Goal: Check status: Check status

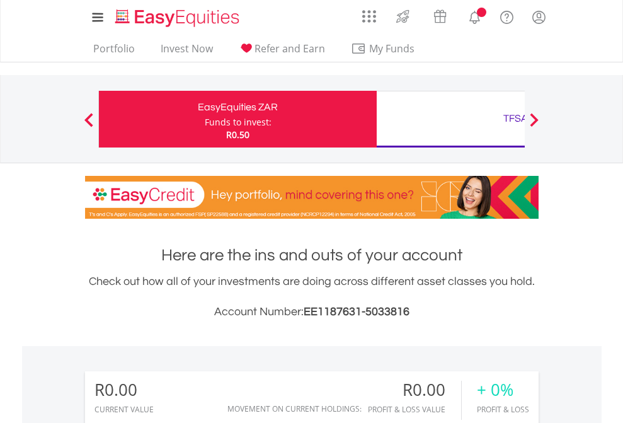
scroll to position [121, 198]
click at [205, 119] on div "Funds to invest:" at bounding box center [238, 122] width 67 height 13
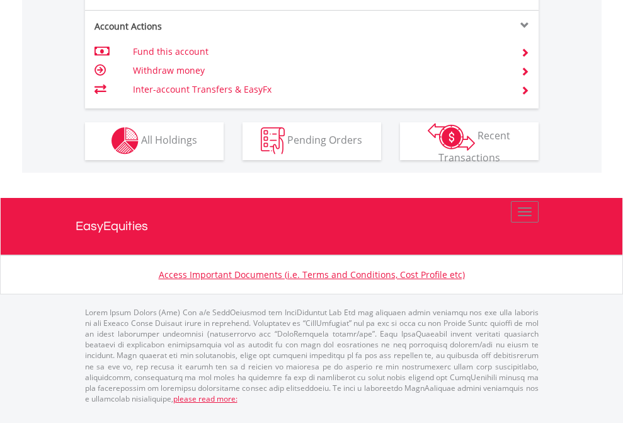
scroll to position [1179, 0]
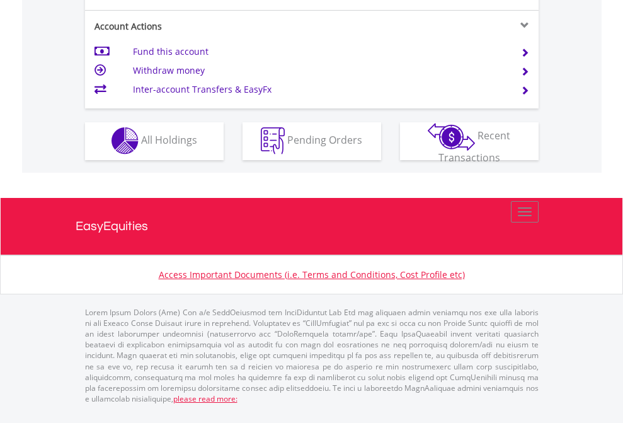
scroll to position [1179, 0]
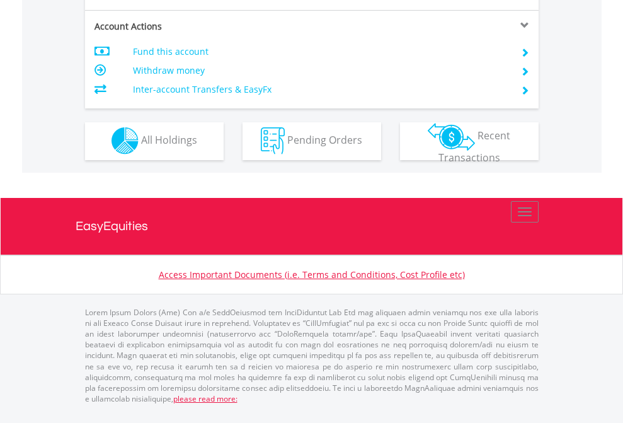
scroll to position [1075, 0]
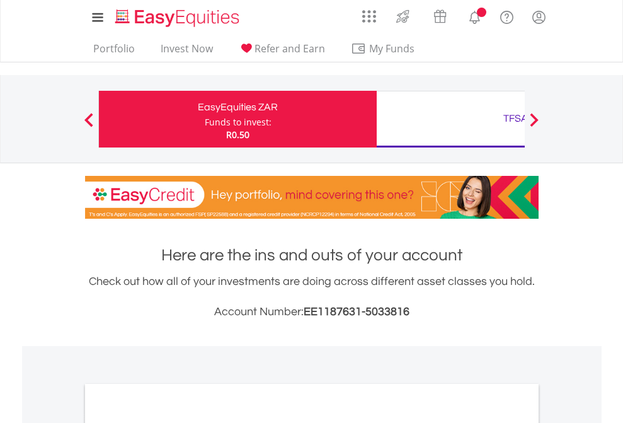
scroll to position [758, 0]
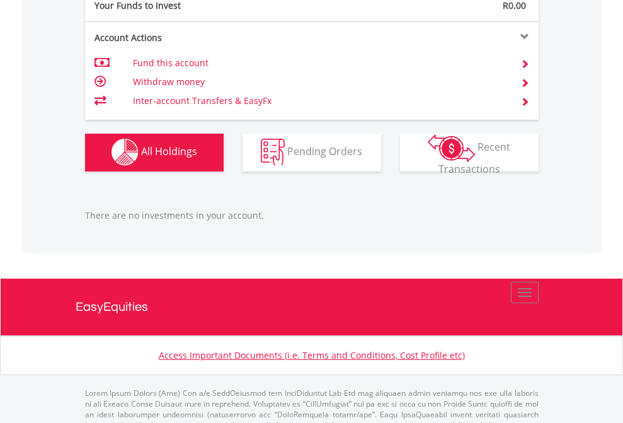
scroll to position [1248, 0]
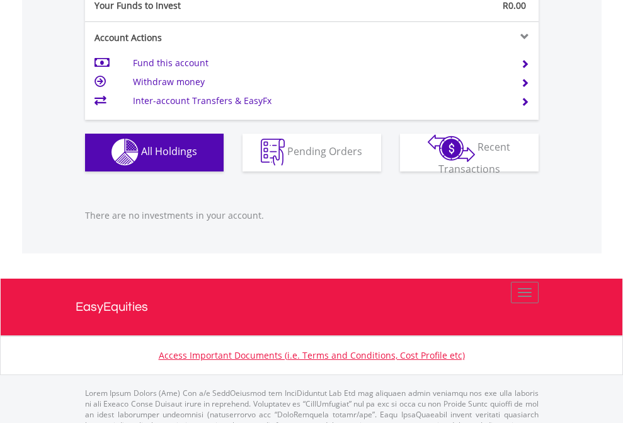
scroll to position [1248, 0]
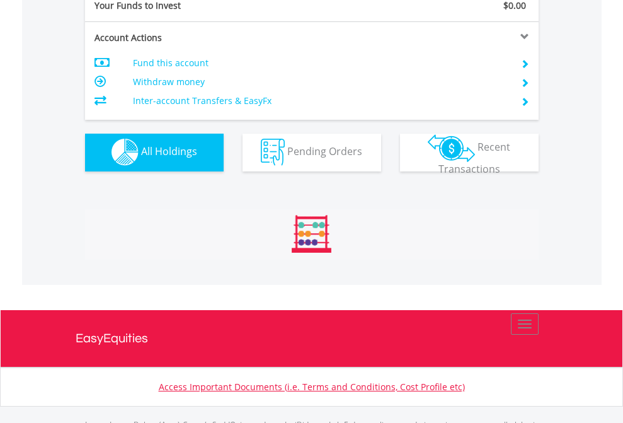
scroll to position [1248, 0]
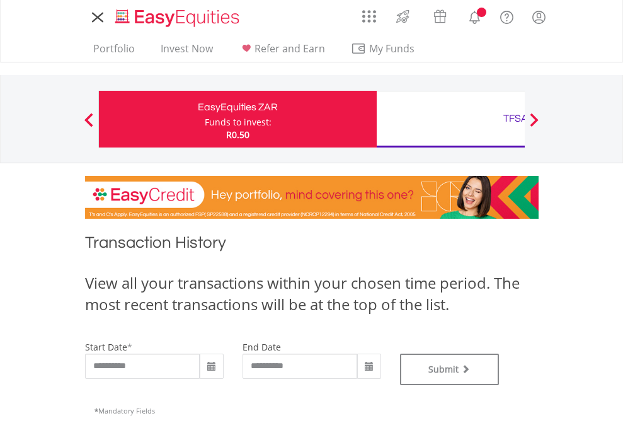
type input "**********"
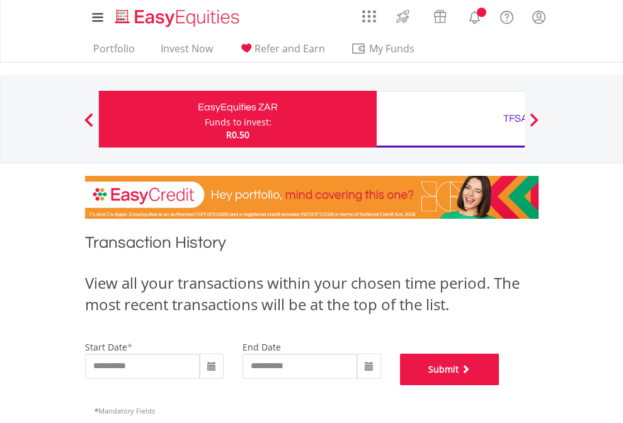
click at [500, 385] on button "Submit" at bounding box center [450, 370] width 100 height 32
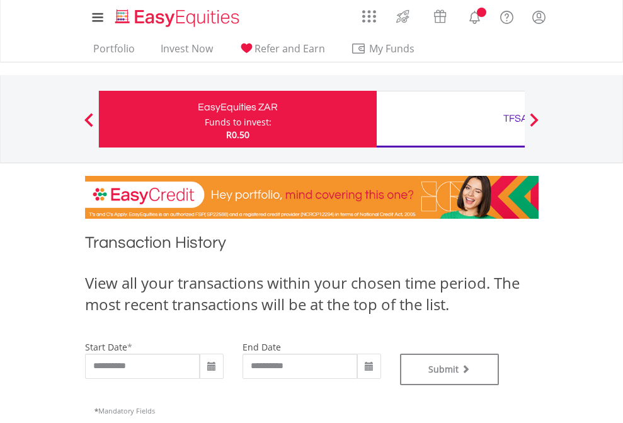
click at [451, 119] on div "TFSA" at bounding box center [516, 119] width 263 height 18
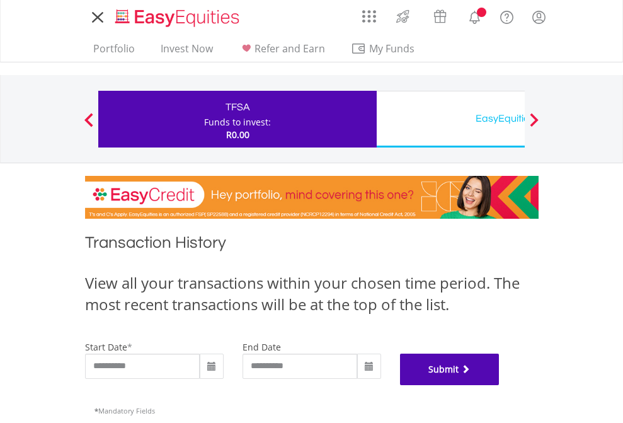
click at [500, 385] on button "Submit" at bounding box center [450, 370] width 100 height 32
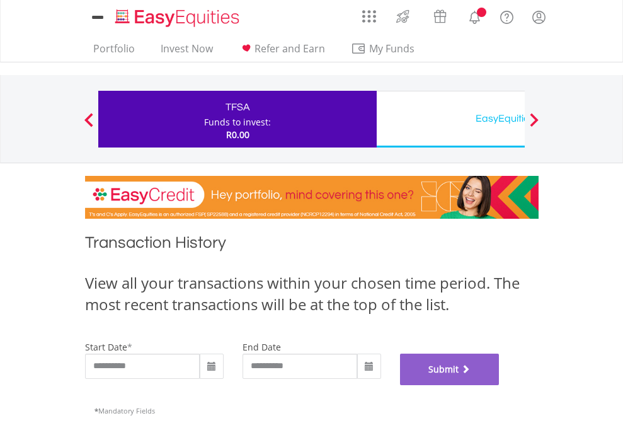
scroll to position [511, 0]
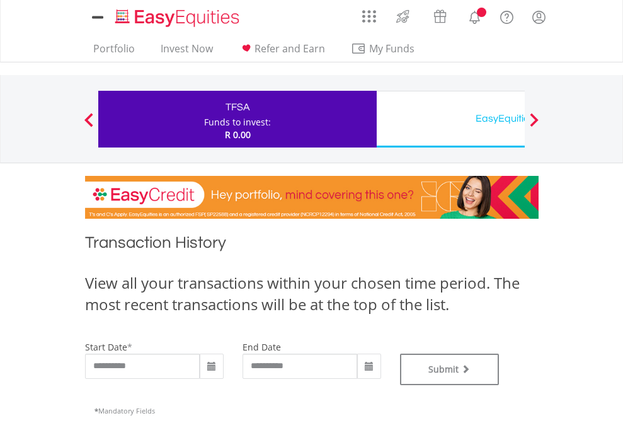
click at [451, 119] on div "EasyEquities USD" at bounding box center [516, 119] width 263 height 18
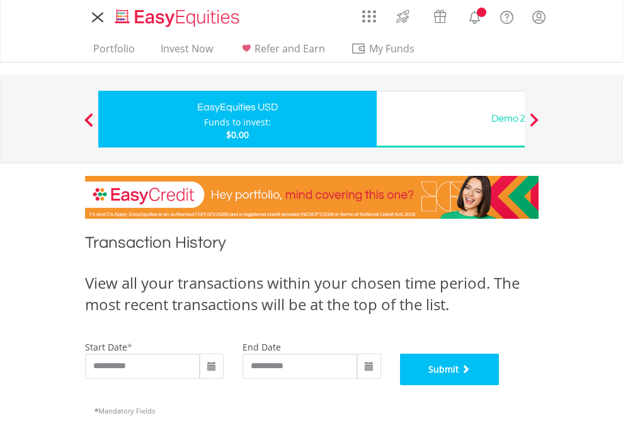
click at [500, 385] on button "Submit" at bounding box center [450, 370] width 100 height 32
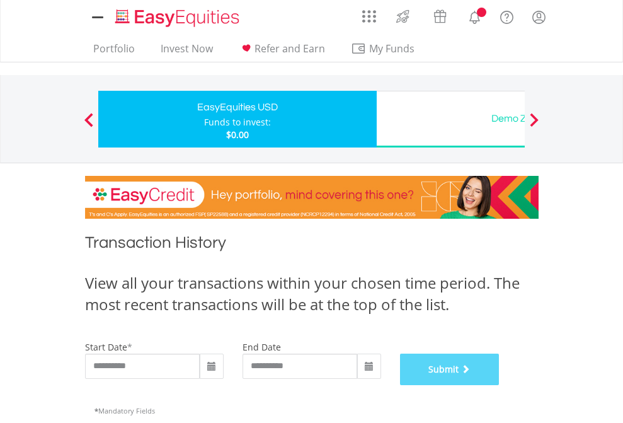
scroll to position [511, 0]
